Goal: Communication & Community: Share content

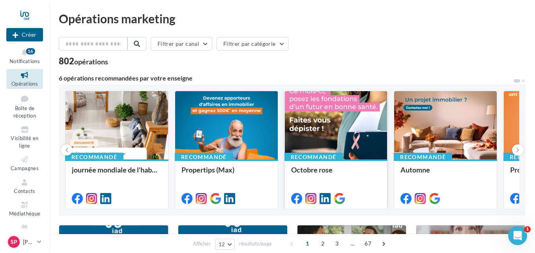
click at [319, 117] on div at bounding box center [336, 125] width 103 height 69
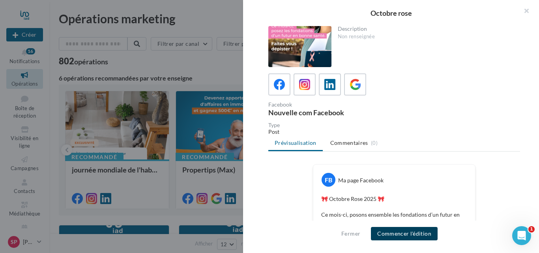
click at [395, 232] on button "Commencer l'édition" at bounding box center [404, 233] width 67 height 13
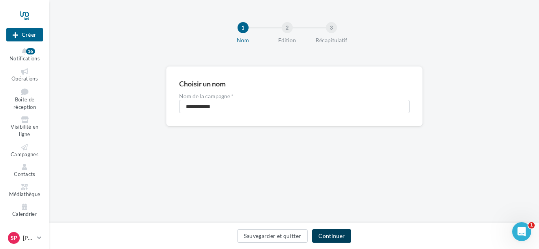
click at [347, 234] on button "Continuer" at bounding box center [331, 235] width 39 height 13
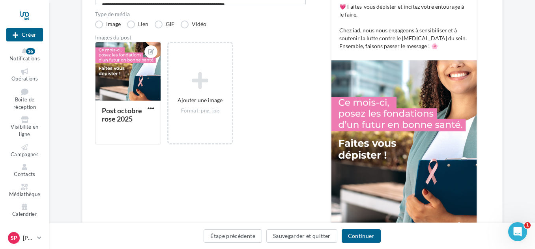
scroll to position [182, 0]
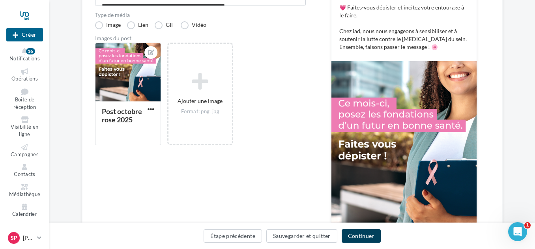
click at [375, 235] on button "Continuer" at bounding box center [361, 235] width 39 height 13
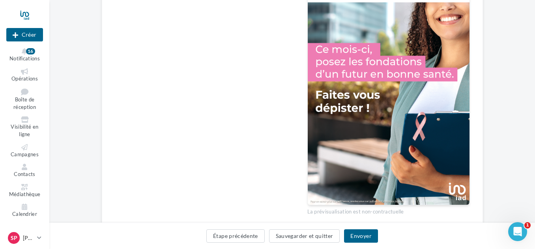
scroll to position [264, 0]
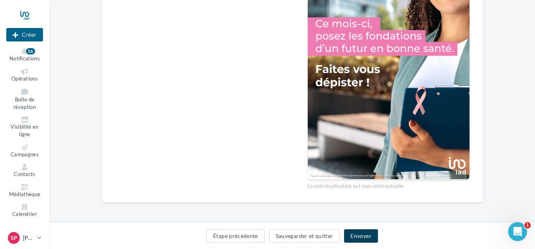
click at [367, 234] on button "Envoyer" at bounding box center [361, 235] width 34 height 13
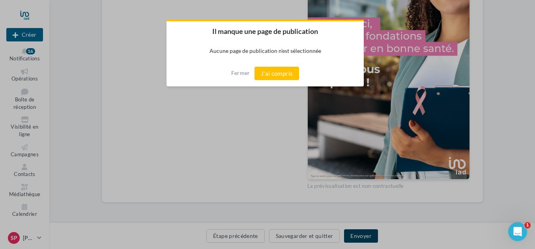
scroll to position [260, 0]
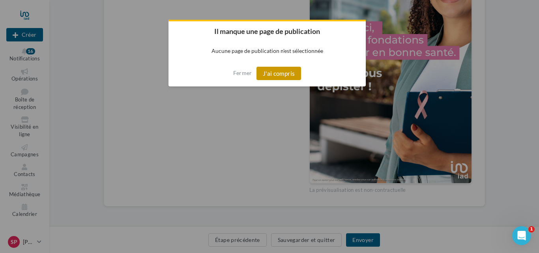
click at [275, 73] on button "J'ai compris" at bounding box center [278, 73] width 45 height 13
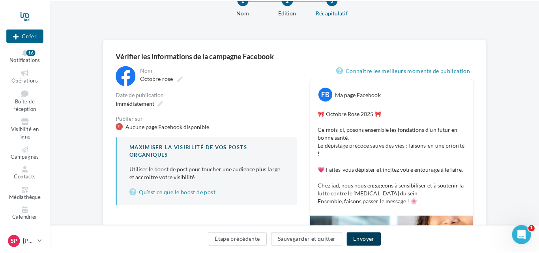
scroll to position [27, 0]
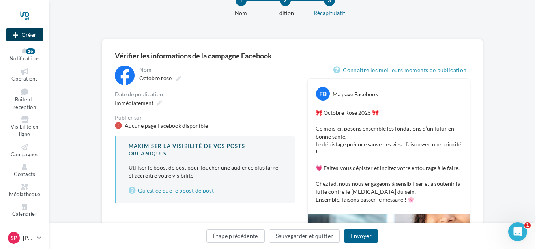
click at [19, 34] on button "Créer" at bounding box center [24, 34] width 37 height 13
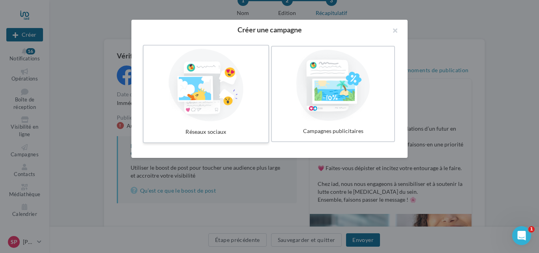
click at [207, 82] on div at bounding box center [206, 85] width 118 height 73
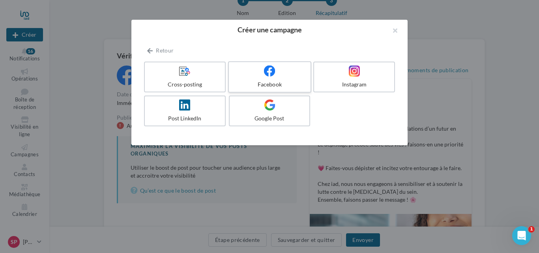
click at [274, 73] on icon at bounding box center [269, 70] width 11 height 11
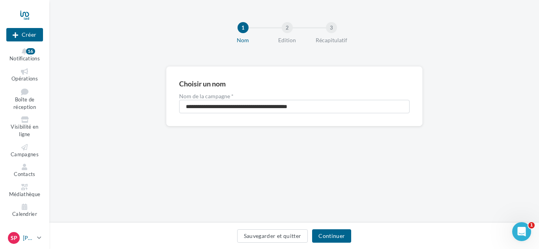
click at [38, 241] on icon at bounding box center [39, 237] width 4 height 7
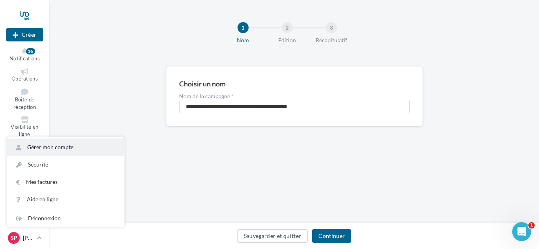
click at [63, 154] on link "Gérer mon compte" at bounding box center [66, 146] width 118 height 17
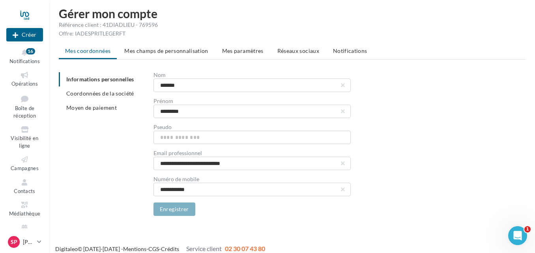
scroll to position [13, 0]
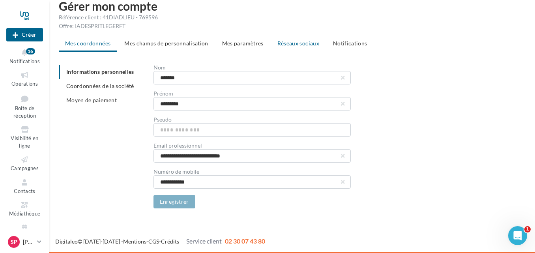
click at [307, 44] on span "Réseaux sociaux" at bounding box center [298, 43] width 42 height 7
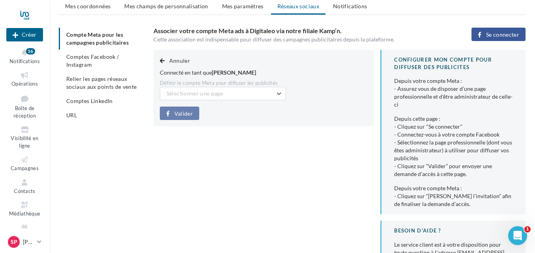
scroll to position [39, 0]
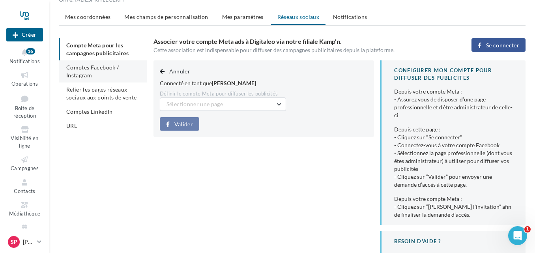
click at [96, 66] on span "Comptes Facebook / Instagram" at bounding box center [92, 71] width 52 height 15
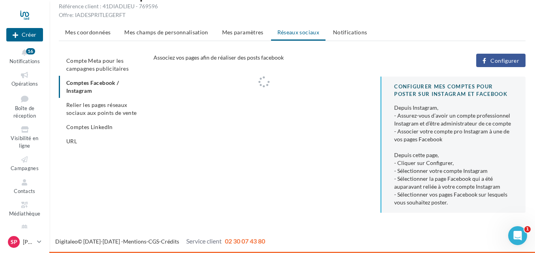
scroll to position [24, 0]
click at [15, 241] on span "Sp" at bounding box center [14, 242] width 7 height 8
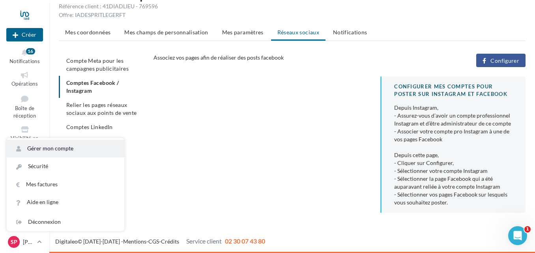
click at [70, 151] on link "Gérer mon compte" at bounding box center [66, 149] width 118 height 18
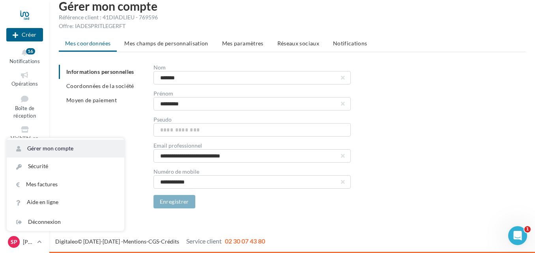
scroll to position [13, 0]
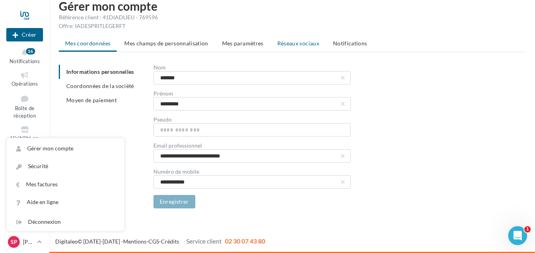
click at [305, 44] on span "Réseaux sociaux" at bounding box center [298, 43] width 42 height 7
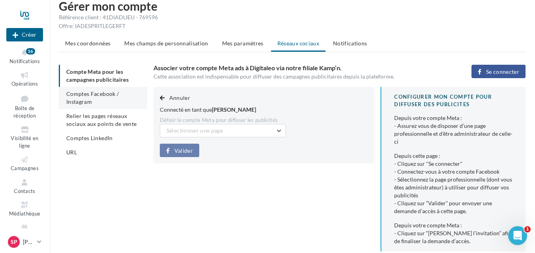
click at [83, 96] on span "Comptes Facebook / Instagram" at bounding box center [92, 97] width 52 height 15
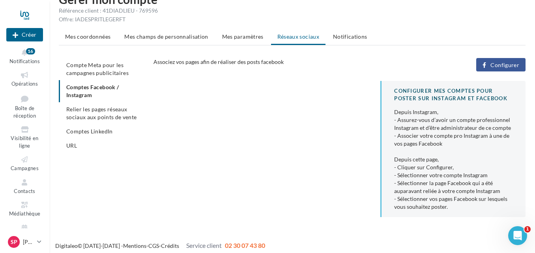
scroll to position [24, 0]
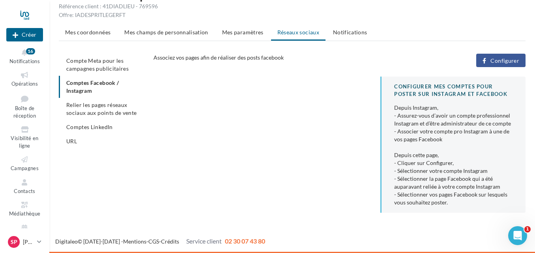
click at [506, 59] on span "Configurer" at bounding box center [504, 61] width 29 height 6
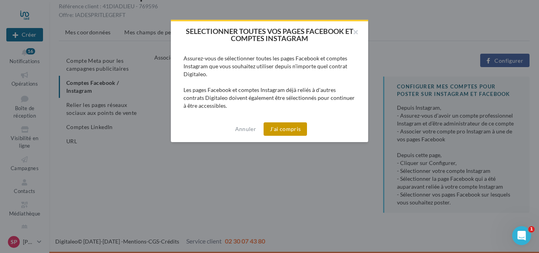
click at [299, 127] on button "J'ai compris" at bounding box center [285, 128] width 43 height 13
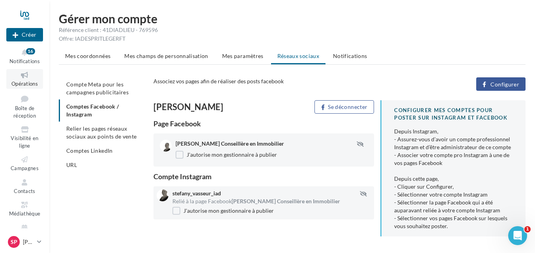
click at [22, 79] on icon at bounding box center [25, 75] width 32 height 9
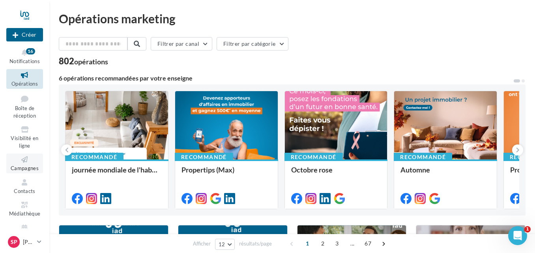
click at [21, 161] on icon at bounding box center [25, 159] width 32 height 9
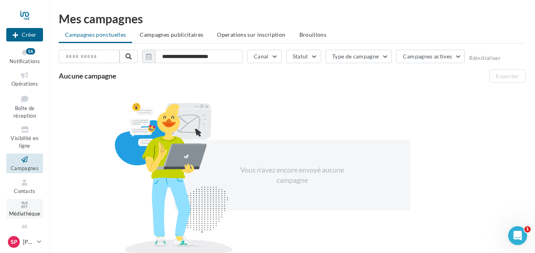
click at [25, 203] on icon at bounding box center [25, 204] width 32 height 9
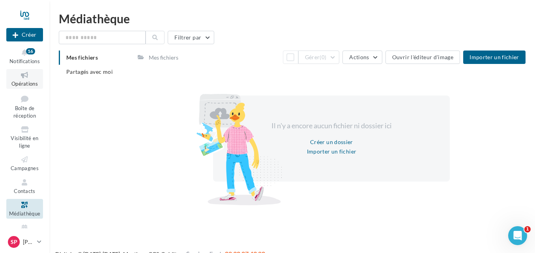
click at [25, 78] on icon at bounding box center [25, 75] width 32 height 9
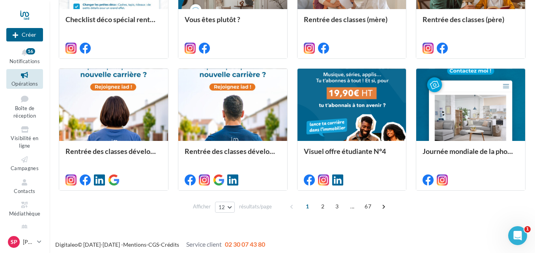
scroll to position [424, 0]
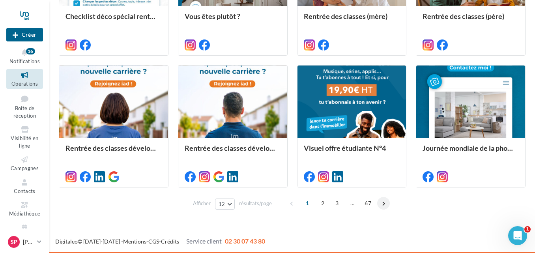
click at [382, 204] on span at bounding box center [383, 203] width 13 height 13
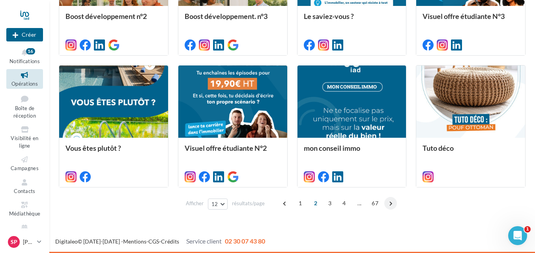
click at [392, 202] on span at bounding box center [390, 203] width 13 height 13
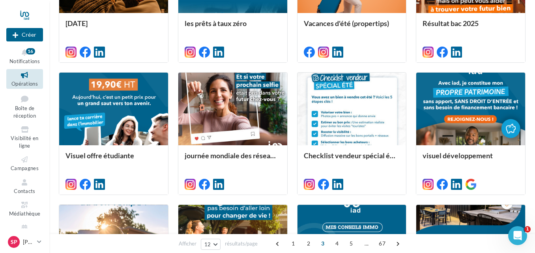
scroll to position [286, 0]
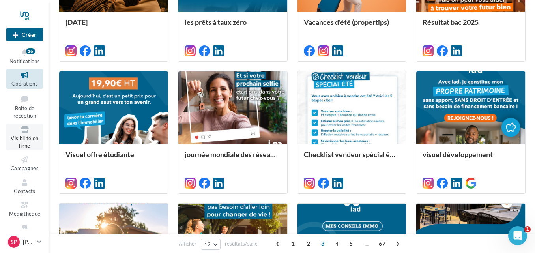
click at [24, 137] on span "Visibilité en ligne" at bounding box center [25, 142] width 28 height 14
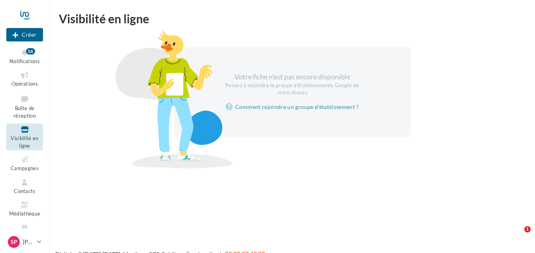
click at [24, 166] on span "Campagnes" at bounding box center [25, 168] width 28 height 6
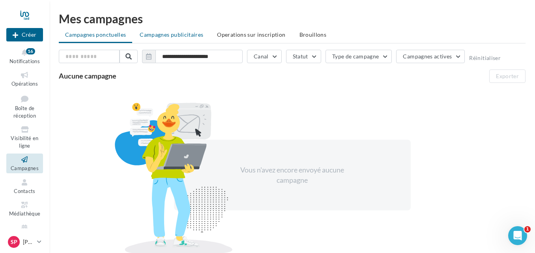
click at [169, 34] on span "Campagnes publicitaires" at bounding box center [172, 34] width 64 height 7
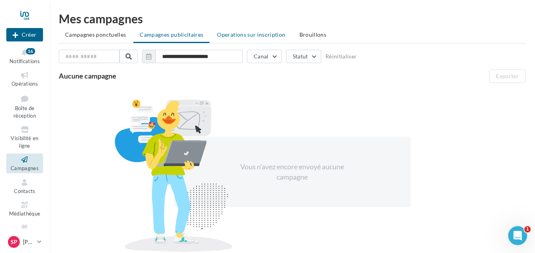
click at [251, 34] on span "Operations sur inscription" at bounding box center [251, 34] width 68 height 7
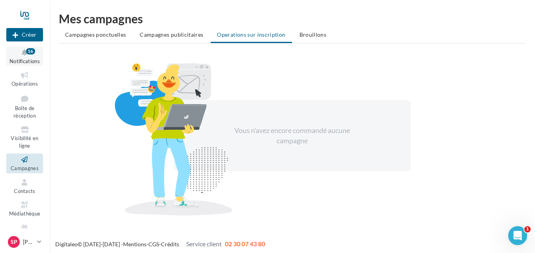
click at [26, 58] on span "Notifications" at bounding box center [24, 61] width 30 height 6
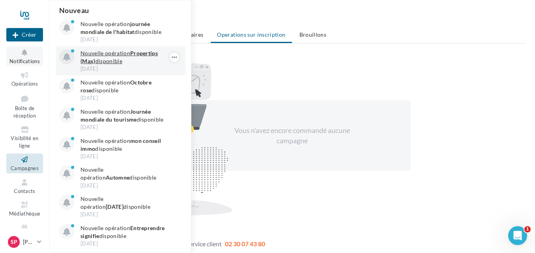
click at [111, 60] on p "Nouvelle opération Propertips (Max) disponible" at bounding box center [126, 57] width 92 height 16
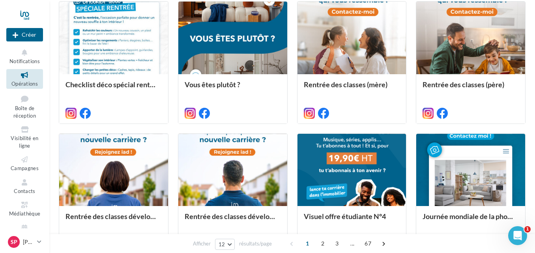
scroll to position [424, 0]
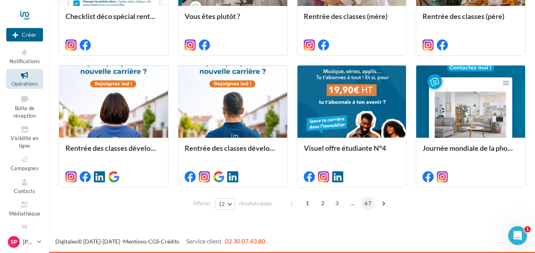
click at [366, 202] on span "67" at bounding box center [367, 203] width 13 height 13
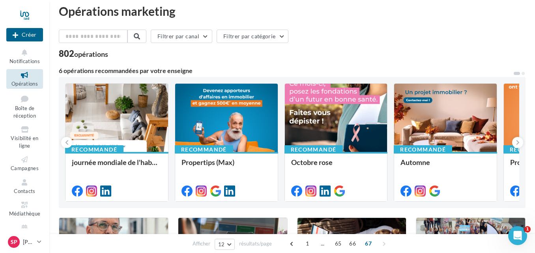
scroll to position [0, 0]
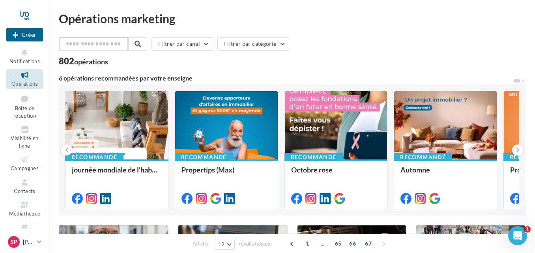
click at [102, 43] on input "text" at bounding box center [93, 43] width 69 height 13
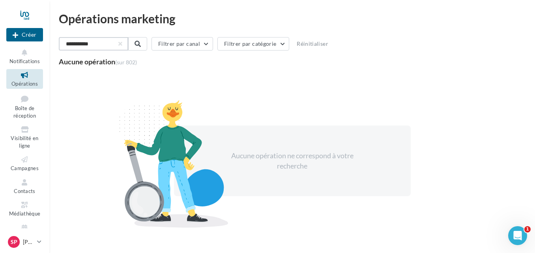
click at [104, 43] on input "**********" at bounding box center [93, 43] width 69 height 13
type input "*"
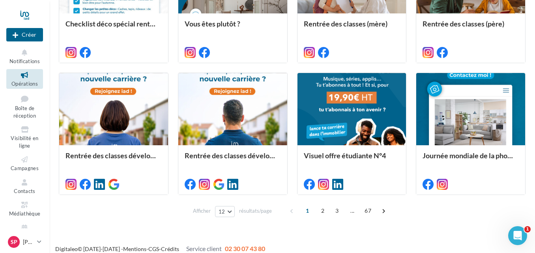
scroll to position [418, 0]
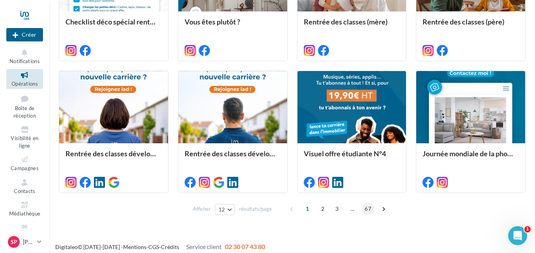
click at [364, 204] on span "67" at bounding box center [367, 208] width 13 height 13
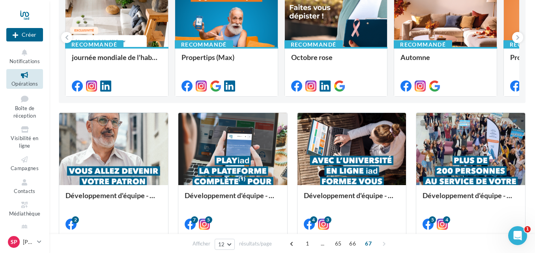
scroll to position [123, 0]
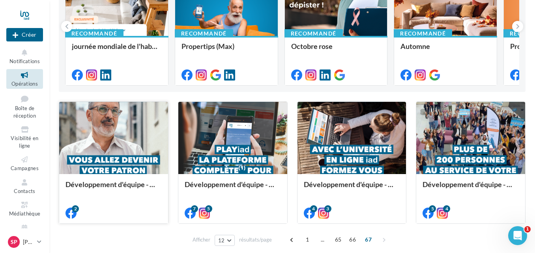
click at [100, 129] on div at bounding box center [113, 138] width 109 height 73
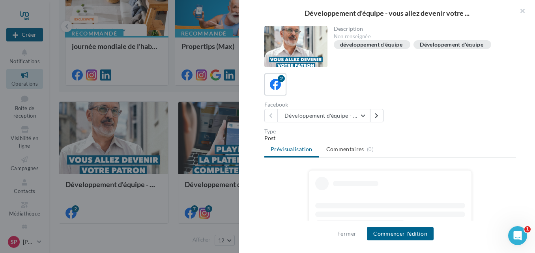
click at [142, 252] on div "Développement d'équipe - vous allez devenir votre ... Description Non renseigné…" at bounding box center [292, 255] width 467 height 0
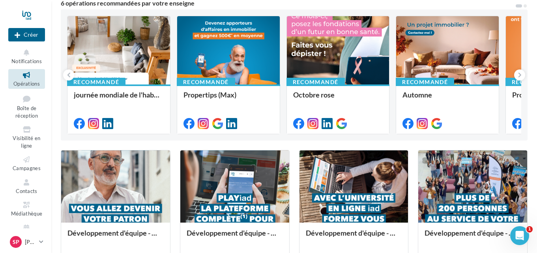
scroll to position [33, 0]
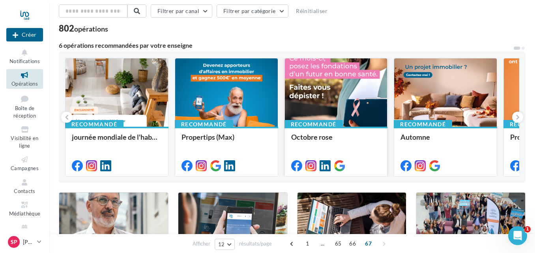
click at [299, 74] on div at bounding box center [336, 92] width 103 height 69
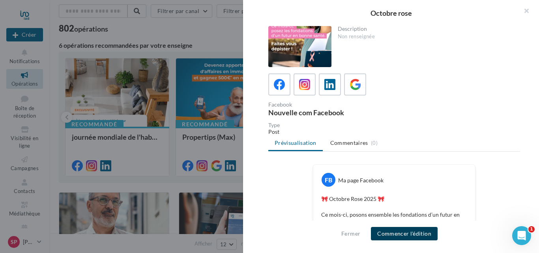
click at [425, 235] on button "Commencer l'édition" at bounding box center [404, 233] width 67 height 13
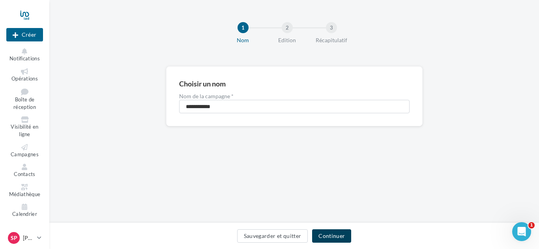
click at [336, 238] on button "Continuer" at bounding box center [331, 235] width 39 height 13
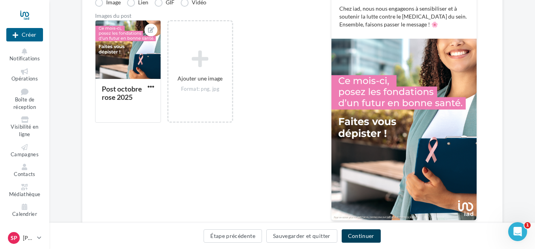
scroll to position [38, 0]
click at [366, 234] on button "Continuer" at bounding box center [361, 235] width 39 height 13
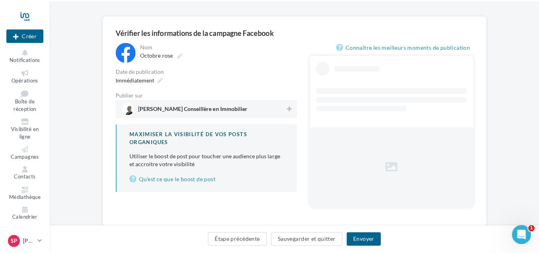
scroll to position [72, 0]
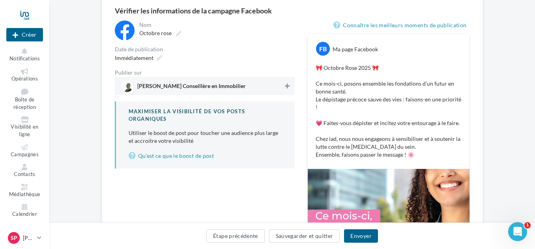
click at [290, 87] on button at bounding box center [287, 85] width 8 height 9
click at [365, 236] on button "Envoyer" at bounding box center [361, 235] width 34 height 13
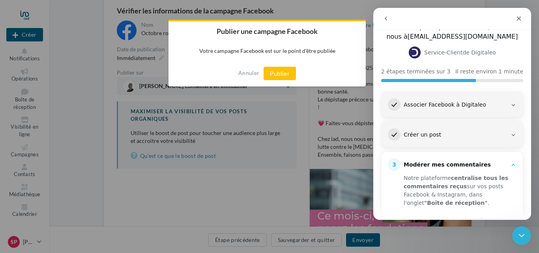
scroll to position [132, 0]
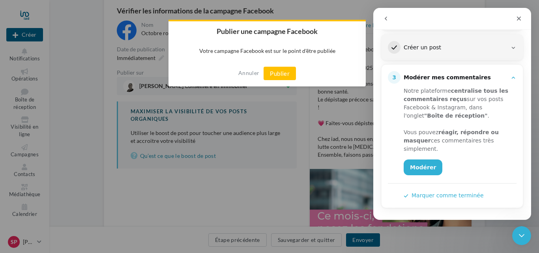
drag, startPoint x: 528, startPoint y: 152, endPoint x: 905, endPoint y: 170, distance: 377.2
click at [462, 195] on button "Marquer comme terminée" at bounding box center [444, 195] width 80 height 8
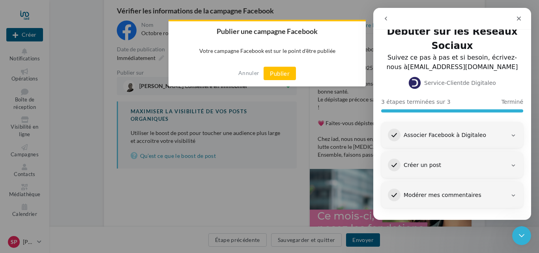
scroll to position [15, 0]
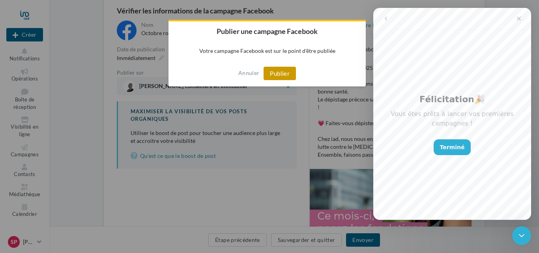
click at [282, 71] on button "Publier" at bounding box center [280, 73] width 32 height 13
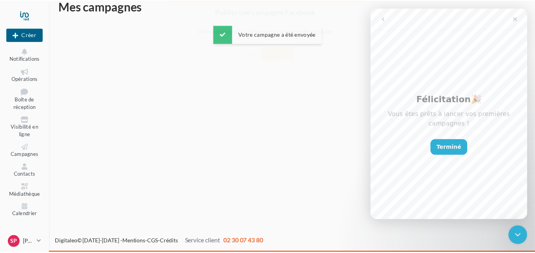
scroll to position [13, 0]
